Goal: Task Accomplishment & Management: Manage account settings

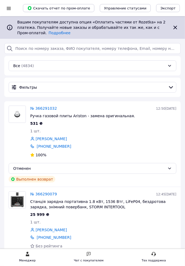
click at [78, 67] on div "Все (4834)" at bounding box center [93, 65] width 168 height 11
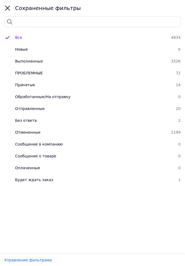
click at [77, 96] on div "Обработанные/На отправку" at bounding box center [94, 96] width 163 height 5
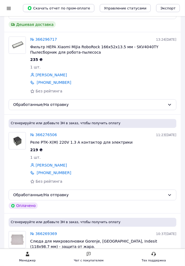
scroll to position [262, 0]
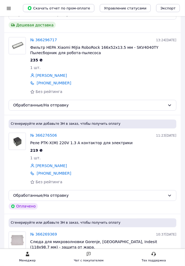
click at [11, 9] on div at bounding box center [8, 8] width 7 height 5
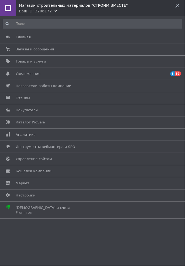
scroll to position [0, 0]
click at [71, 8] on div "Магазин строительных материалов "СТРОИМ ВМЕСТЕ"" at bounding box center [102, 4] width 166 height 8
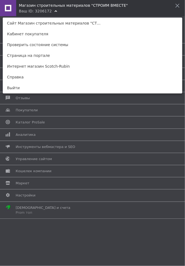
click at [61, 66] on link "Интернет магазин Scotch-Rubin" at bounding box center [92, 66] width 179 height 11
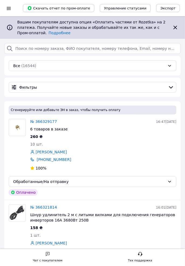
click at [75, 65] on div "Все (16544)" at bounding box center [93, 65] width 168 height 11
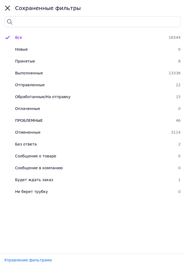
click at [84, 99] on div "Обработанные/На отправку" at bounding box center [93, 96] width 161 height 5
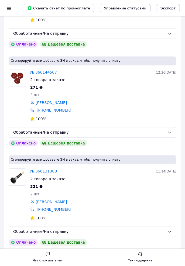
scroll to position [1209, 0]
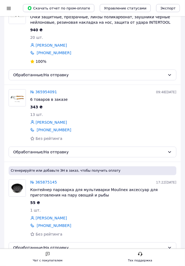
click at [56, 125] on link "Віктор Фуркалов" at bounding box center [51, 122] width 31 height 5
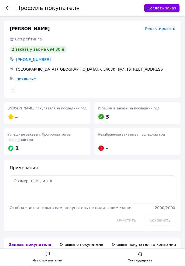
click at [7, 6] on use at bounding box center [7, 8] width 4 height 4
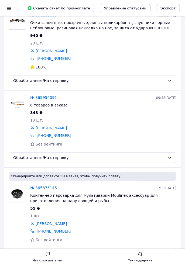
scroll to position [1202, 0]
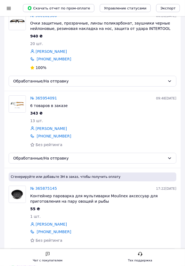
click at [45, 99] on link "№ 365954091" at bounding box center [43, 98] width 27 height 4
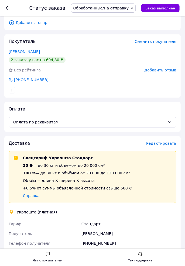
scroll to position [387, 0]
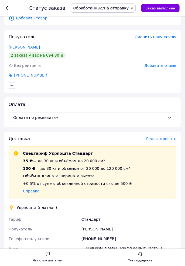
click at [157, 138] on span "Редактировать" at bounding box center [161, 139] width 30 height 4
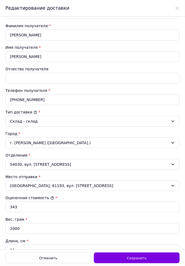
scroll to position [65, 0]
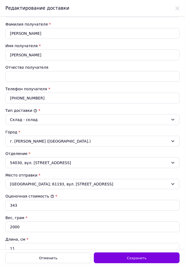
click at [73, 162] on div "54030, вул. Новозаводська, 1" at bounding box center [92, 163] width 174 height 11
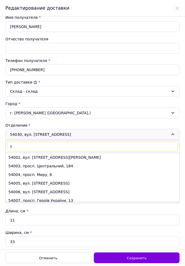
scroll to position [129, 0]
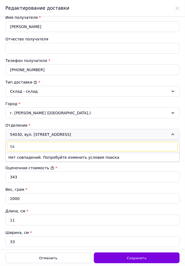
type input "5"
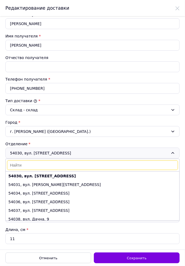
scroll to position [75, 0]
click at [77, 128] on div "г. Николаев (Николаевская обл.)" at bounding box center [92, 131] width 174 height 11
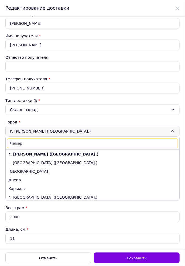
type input "Чемерл"
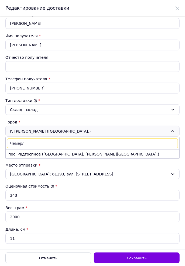
click at [92, 153] on li "пос. Радгоспное (Николаевская обл., Николаевский р-н.)" at bounding box center [93, 154] width 174 height 9
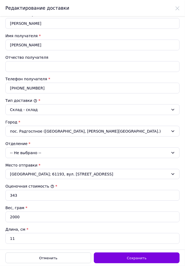
click at [34, 150] on div "-- Не выбрано --" at bounding box center [92, 153] width 174 height 11
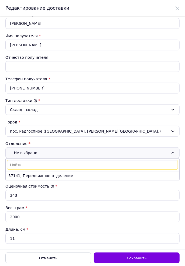
click at [54, 176] on li "57141, Передвижное отделение" at bounding box center [93, 176] width 174 height 9
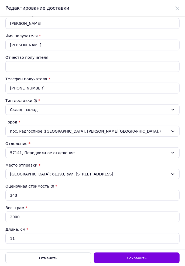
click at [123, 260] on div "Сохранить" at bounding box center [137, 258] width 86 height 11
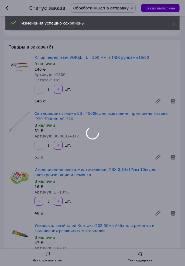
scroll to position [387, 0]
